Goal: Feedback & Contribution: Leave review/rating

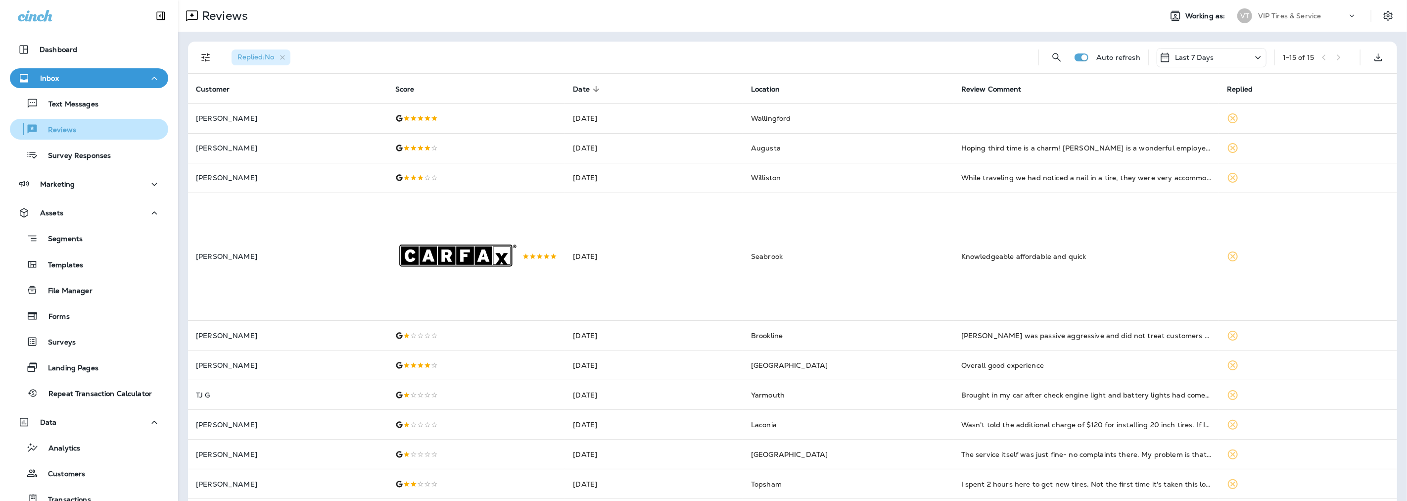
click at [56, 129] on p "Reviews" at bounding box center [57, 130] width 38 height 9
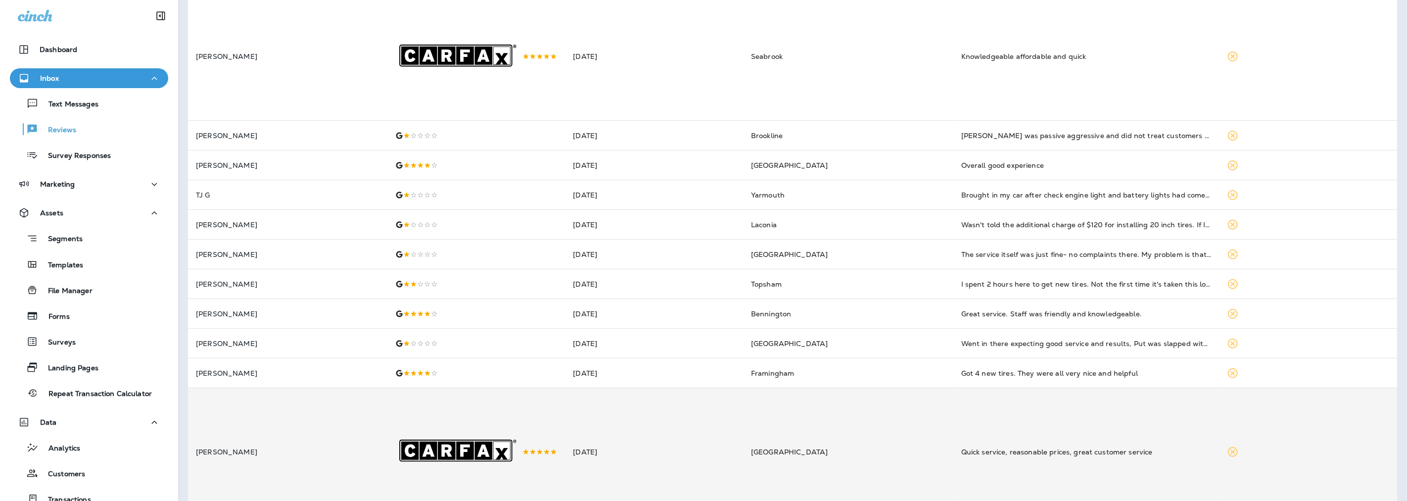
scroll to position [255, 0]
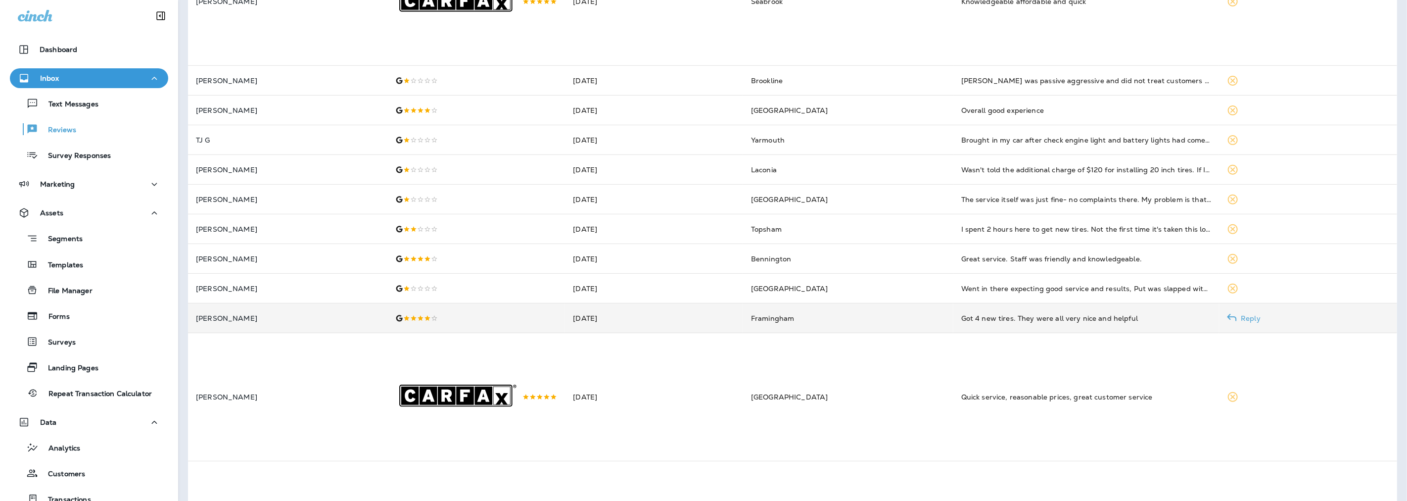
click at [898, 325] on td "Framingham" at bounding box center [848, 318] width 210 height 30
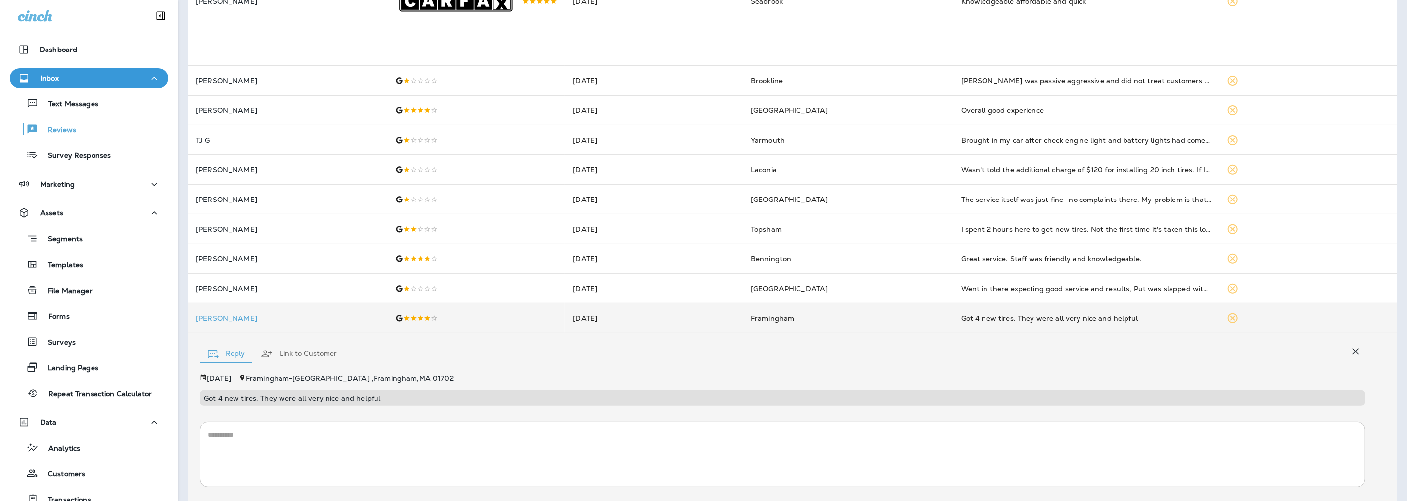
scroll to position [319, 0]
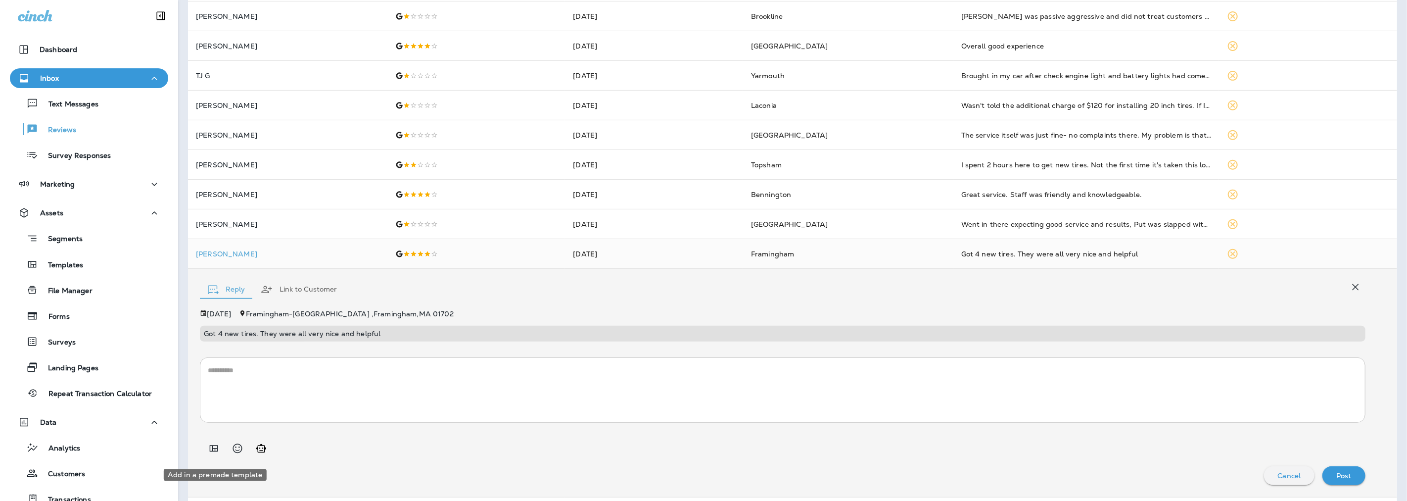
click at [215, 450] on icon "Add in a premade template" at bounding box center [214, 448] width 12 height 12
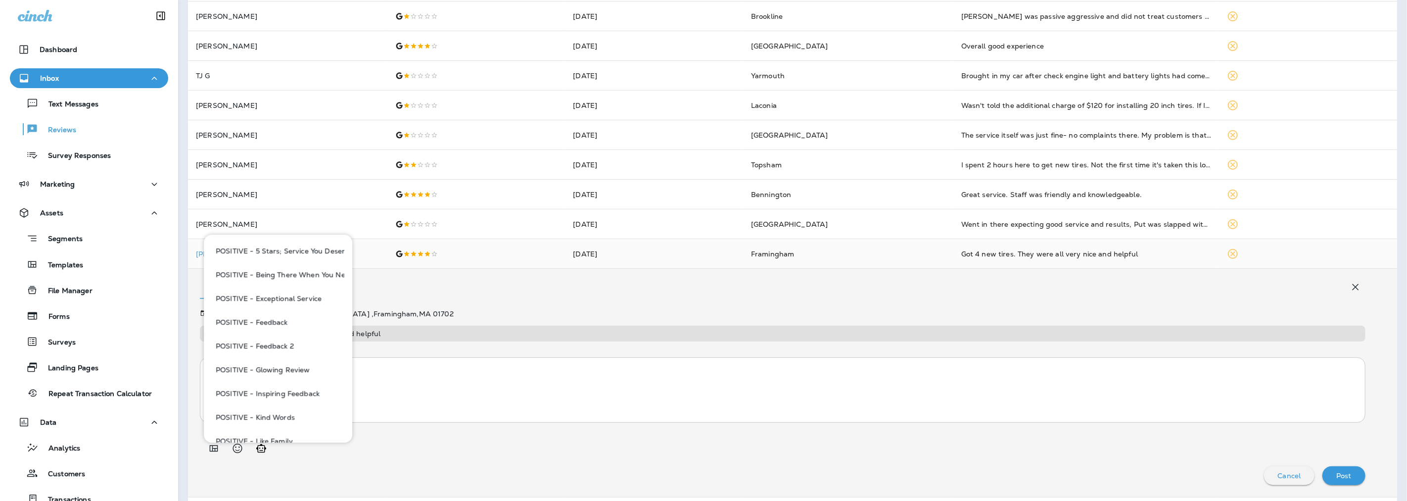
scroll to position [714, 0]
click at [273, 337] on button "POSITIVE - Feedback" at bounding box center [278, 336] width 133 height 24
type textarea "**********"
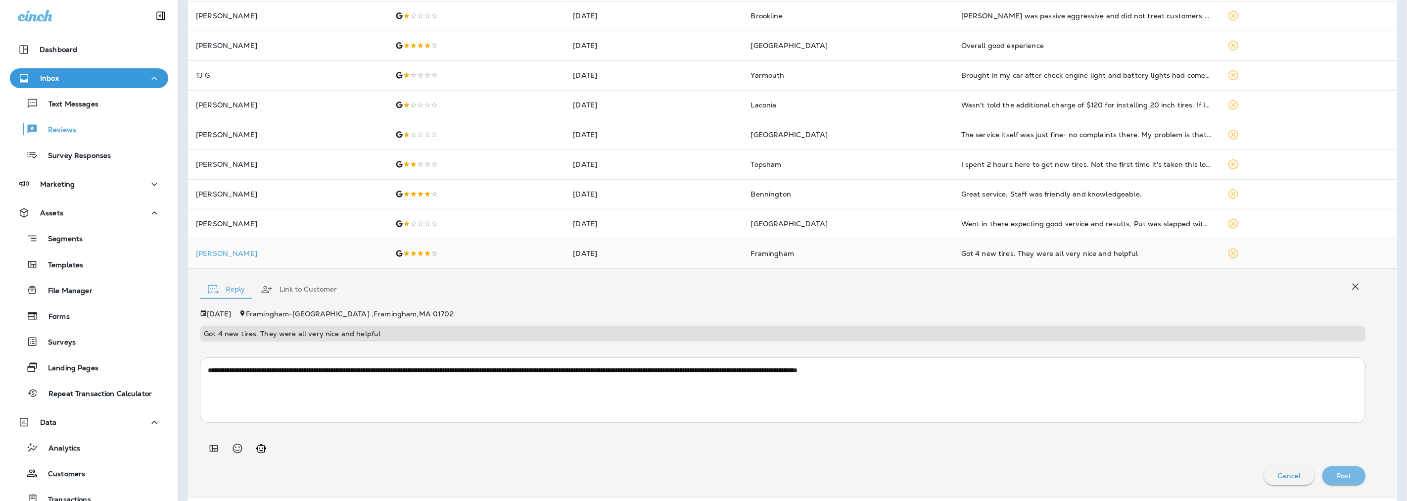
click at [1339, 476] on p "Post" at bounding box center [1343, 475] width 15 height 8
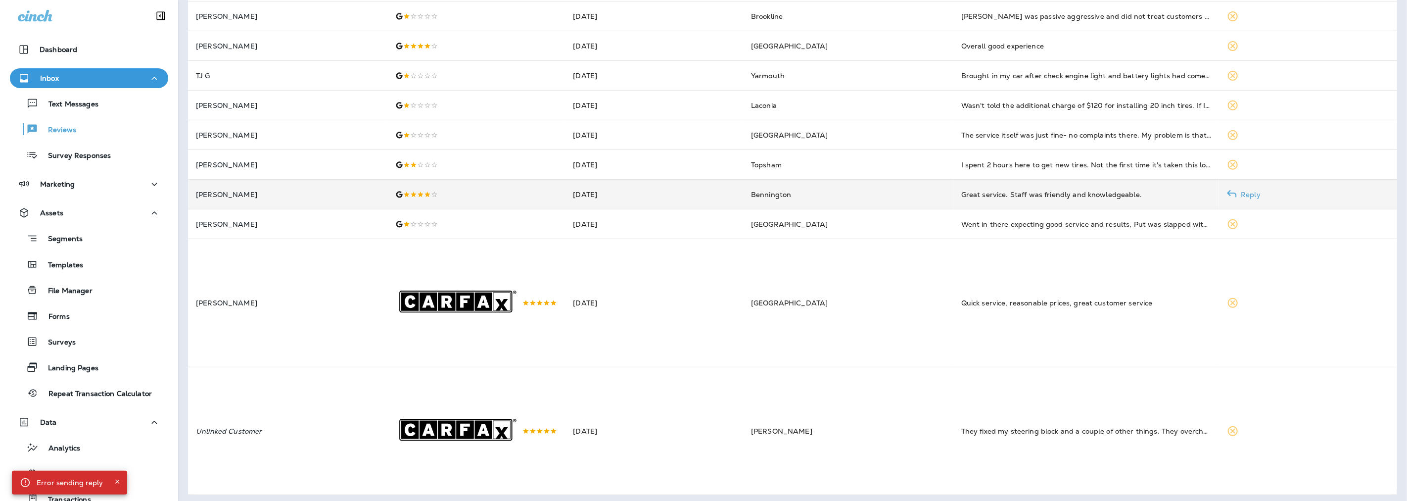
click at [648, 199] on td "[DATE]" at bounding box center [654, 195] width 178 height 30
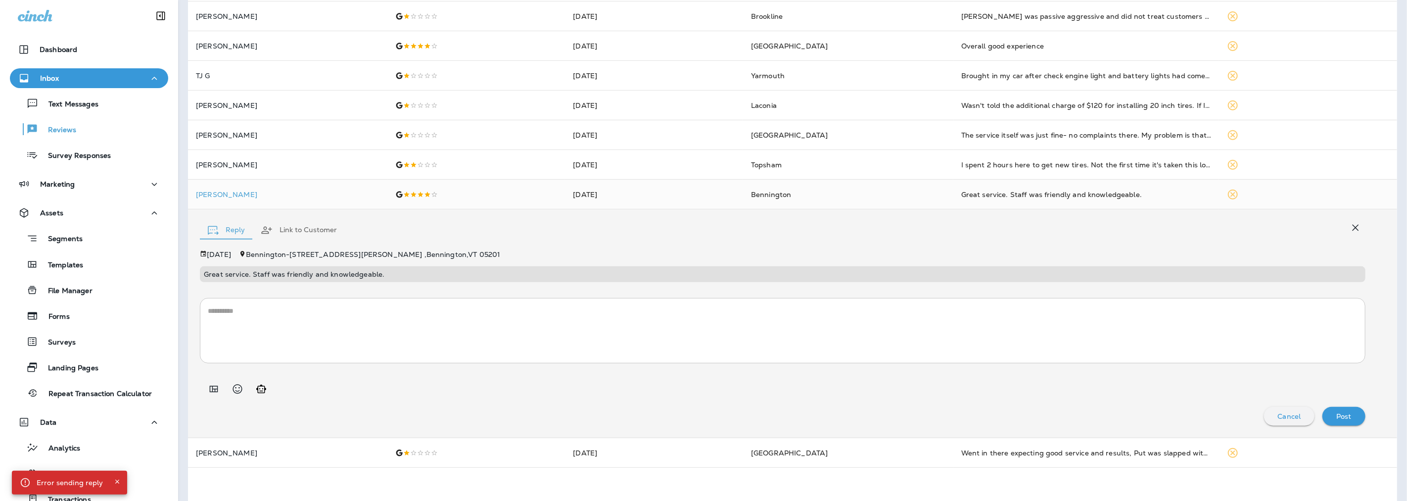
click at [210, 392] on icon "Add in a premade template" at bounding box center [214, 389] width 8 height 6
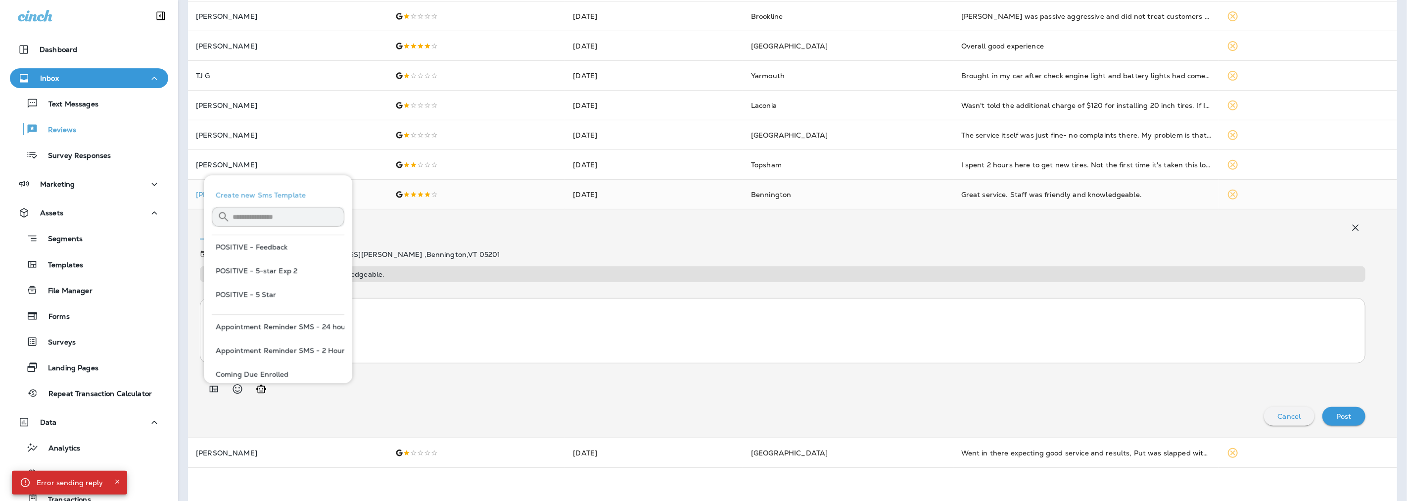
click at [275, 247] on button "POSITIVE - Feedback" at bounding box center [278, 247] width 133 height 24
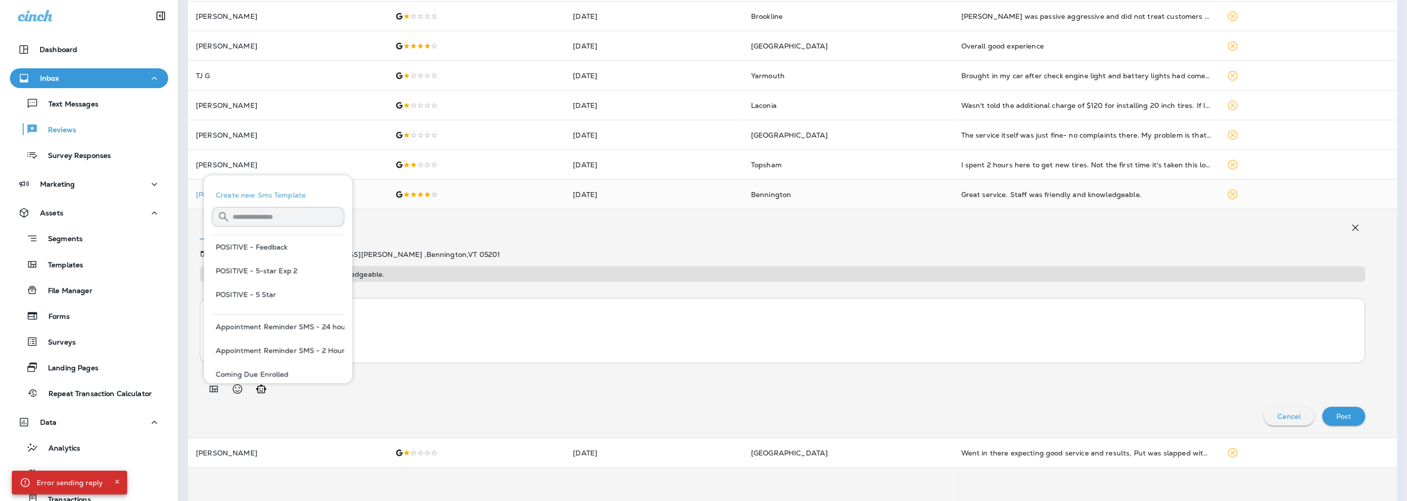
type textarea "**********"
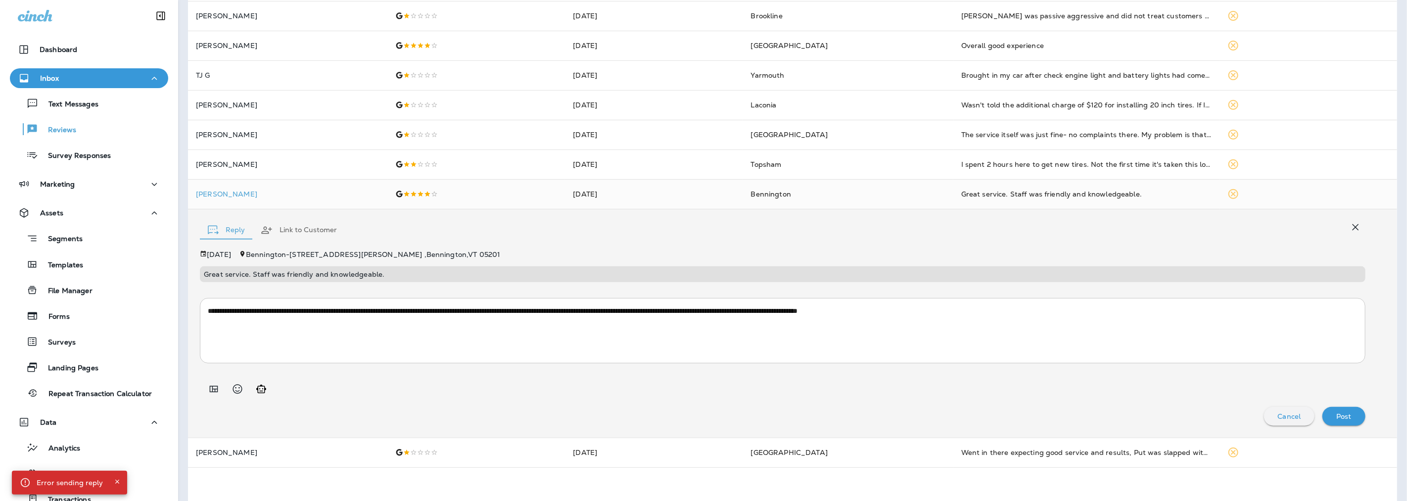
click at [1343, 419] on div "Post" at bounding box center [1343, 416] width 27 height 13
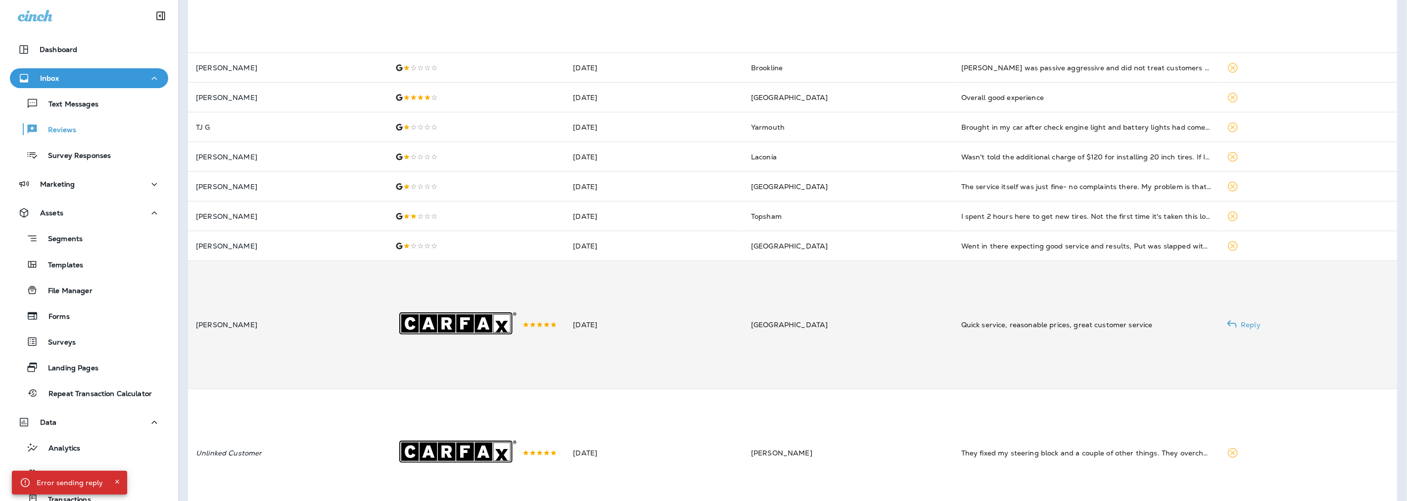
scroll to position [250, 0]
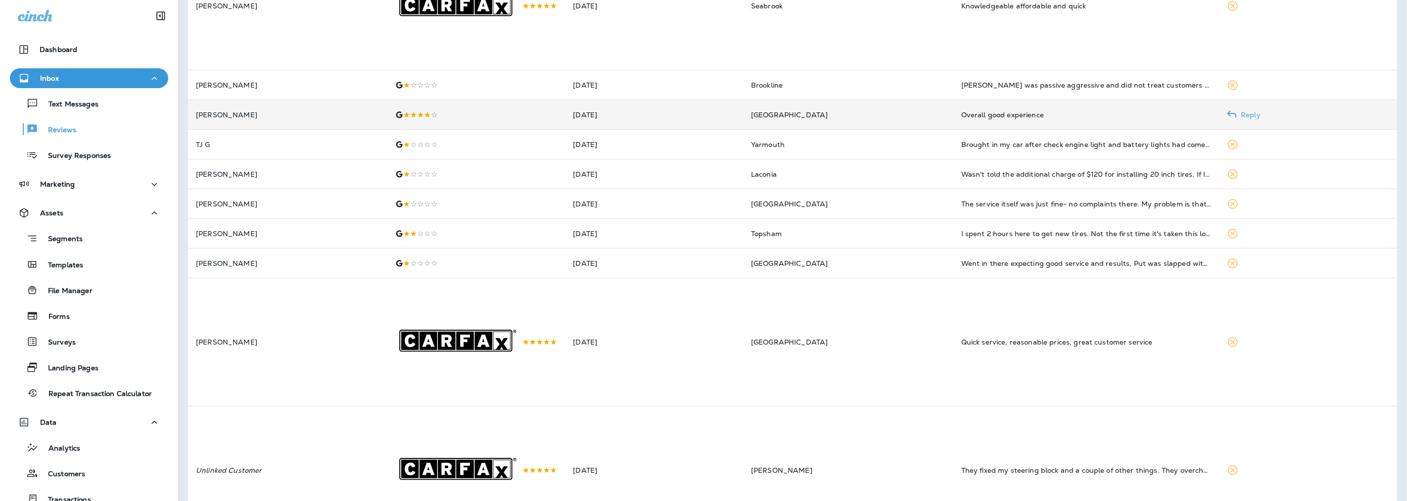
click at [933, 115] on td "[GEOGRAPHIC_DATA]" at bounding box center [848, 115] width 210 height 30
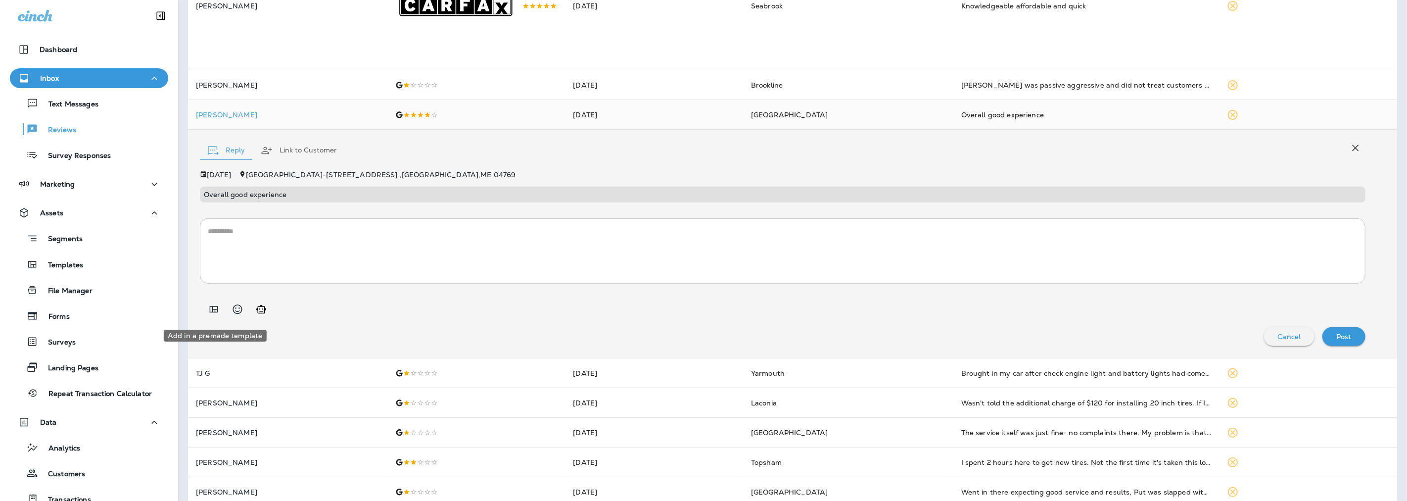
click at [210, 315] on icon "Add in a premade template" at bounding box center [214, 309] width 12 height 12
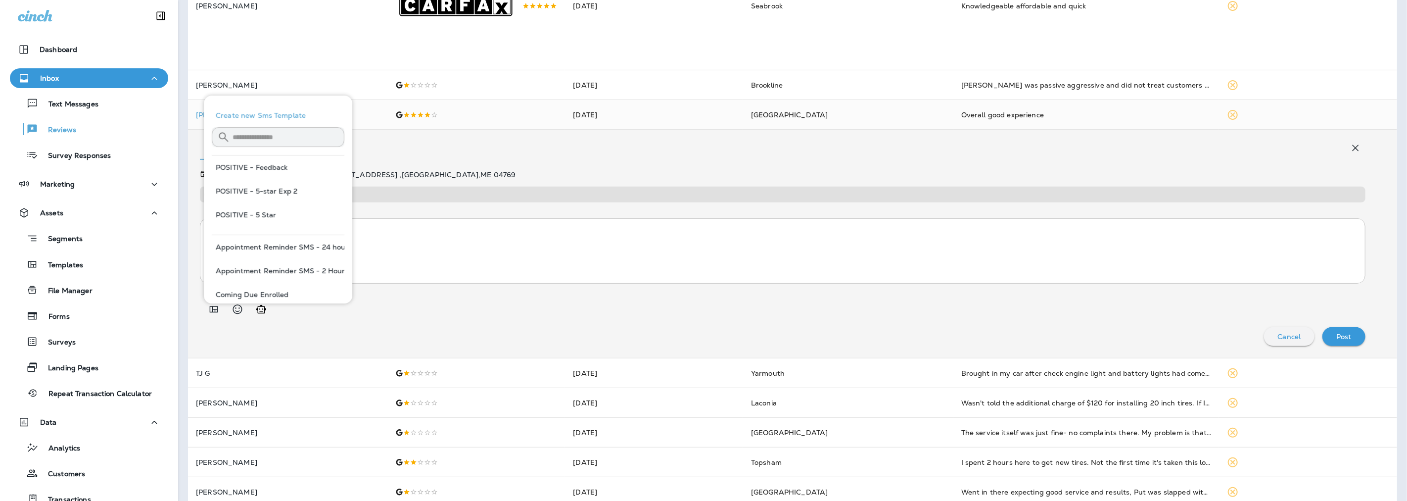
click at [248, 168] on button "POSITIVE - Feedback" at bounding box center [278, 167] width 133 height 24
type textarea "**********"
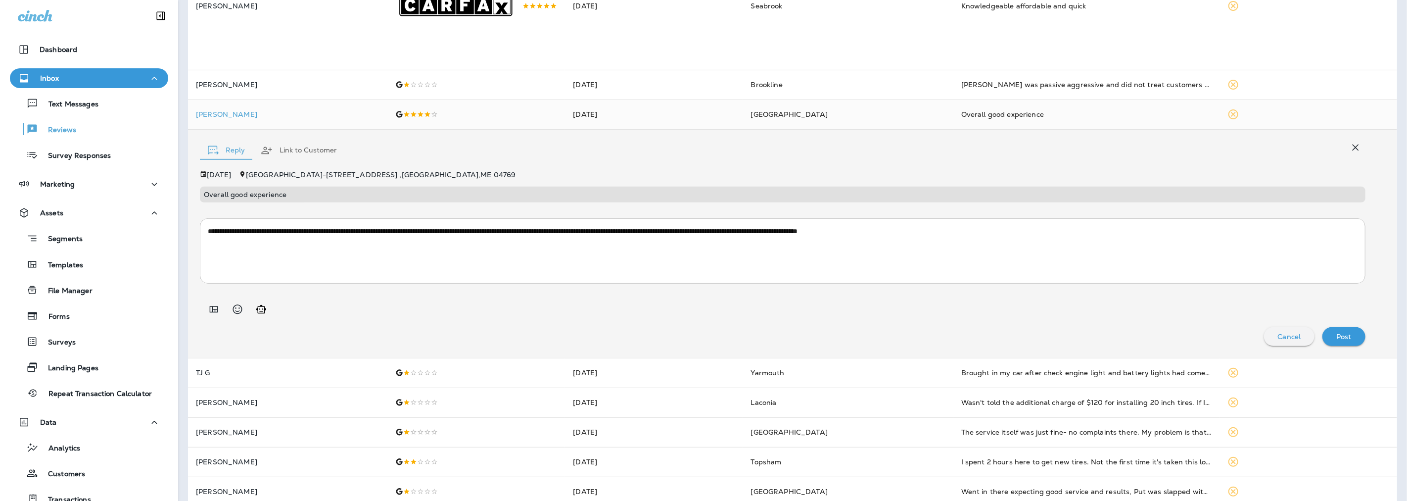
click at [1342, 339] on p "Post" at bounding box center [1343, 336] width 15 height 8
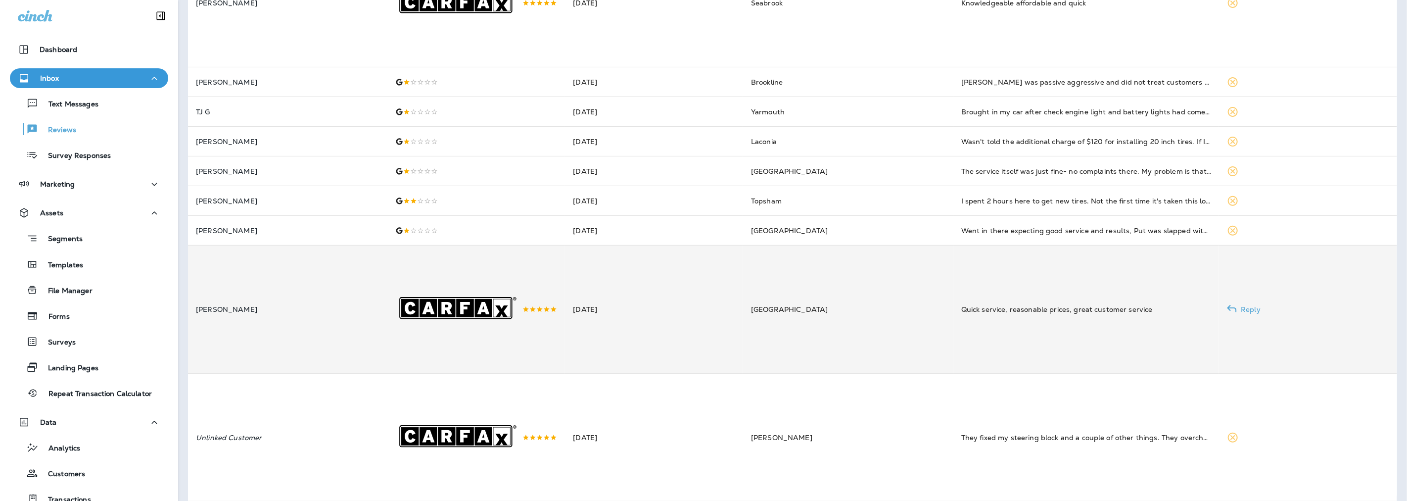
scroll to position [246, 0]
